Goal: Transaction & Acquisition: Purchase product/service

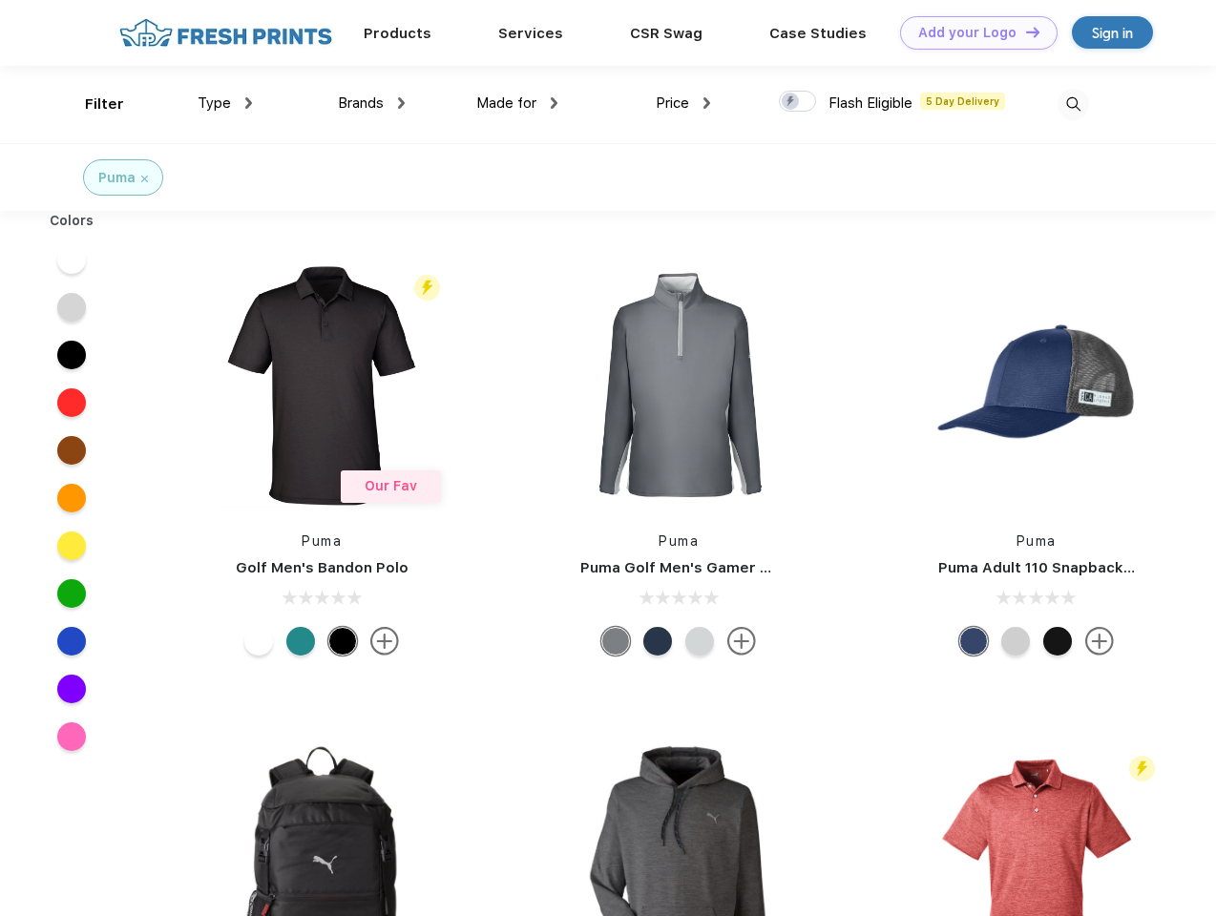
click at [972, 32] on link "Add your Logo Design Tool" at bounding box center [979, 32] width 158 height 33
click at [0, 0] on div "Design Tool" at bounding box center [0, 0] width 0 height 0
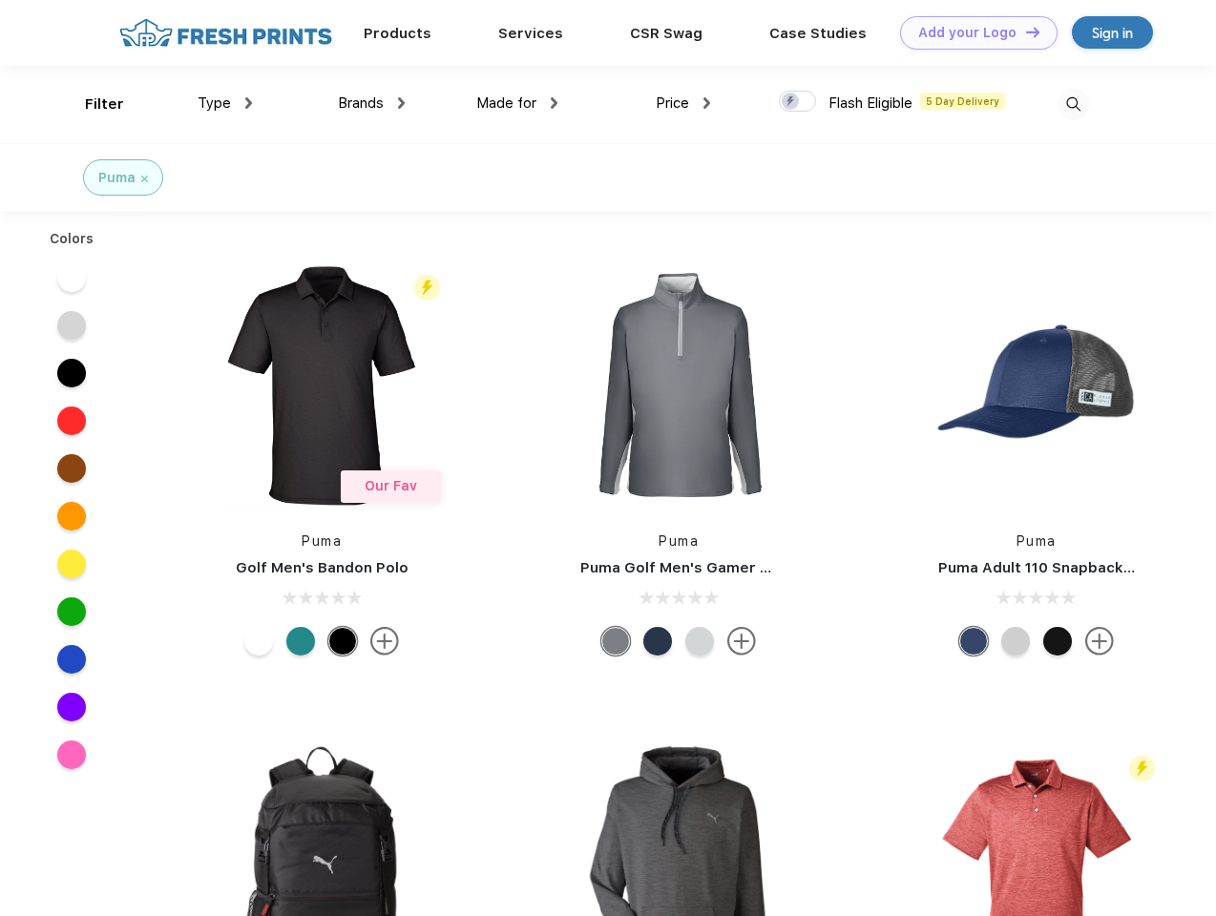
click at [1024, 32] on link "Add your Logo Design Tool" at bounding box center [979, 32] width 158 height 33
click at [92, 104] on div "Filter" at bounding box center [104, 105] width 39 height 22
click at [225, 103] on span "Type" at bounding box center [214, 103] width 33 height 17
click at [371, 103] on span "Brands" at bounding box center [361, 103] width 46 height 17
click at [517, 103] on span "Made for" at bounding box center [506, 103] width 60 height 17
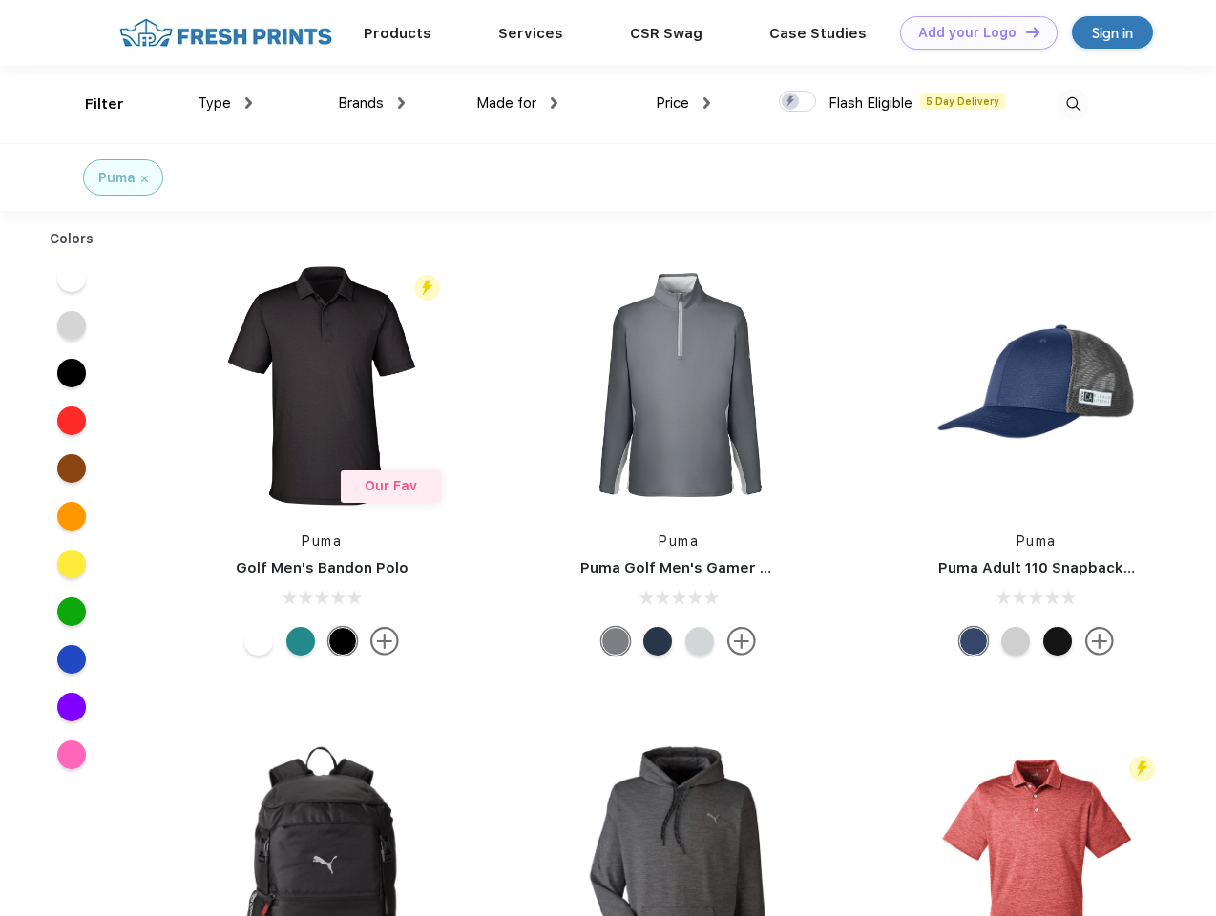
click at [683, 103] on span "Price" at bounding box center [672, 103] width 33 height 17
click at [798, 102] on div at bounding box center [797, 101] width 37 height 21
click at [791, 102] on input "checkbox" at bounding box center [785, 96] width 12 height 12
click at [1073, 104] on img at bounding box center [1074, 105] width 32 height 32
